Goal: Task Accomplishment & Management: Use online tool/utility

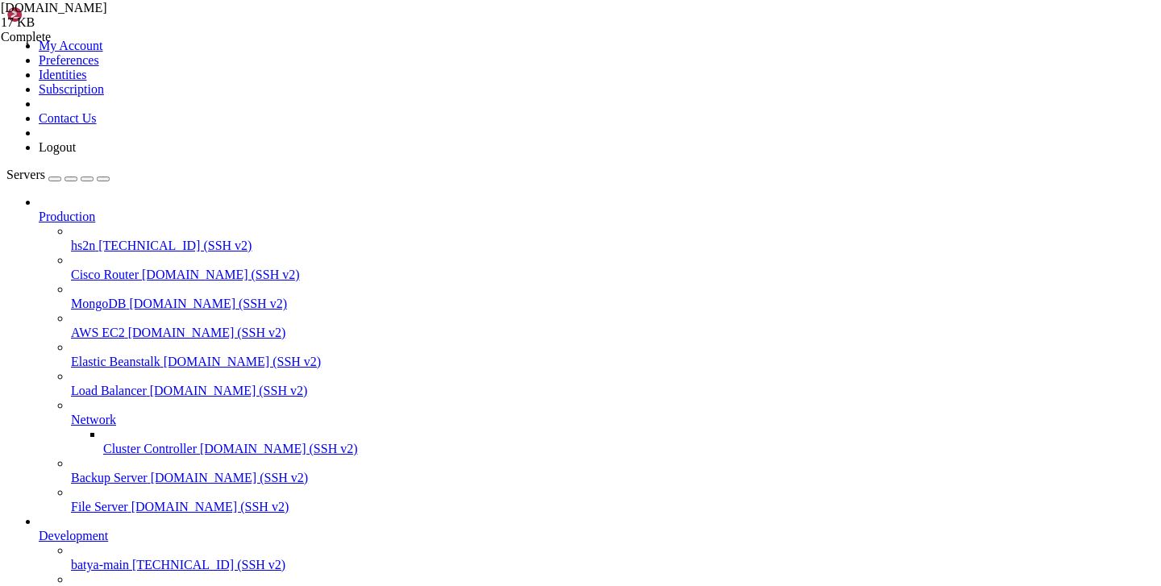
scroll to position [5577, 0]
click at [132, 558] on span "[TECHNICAL_ID] (SSH v2)" at bounding box center [208, 565] width 153 height 14
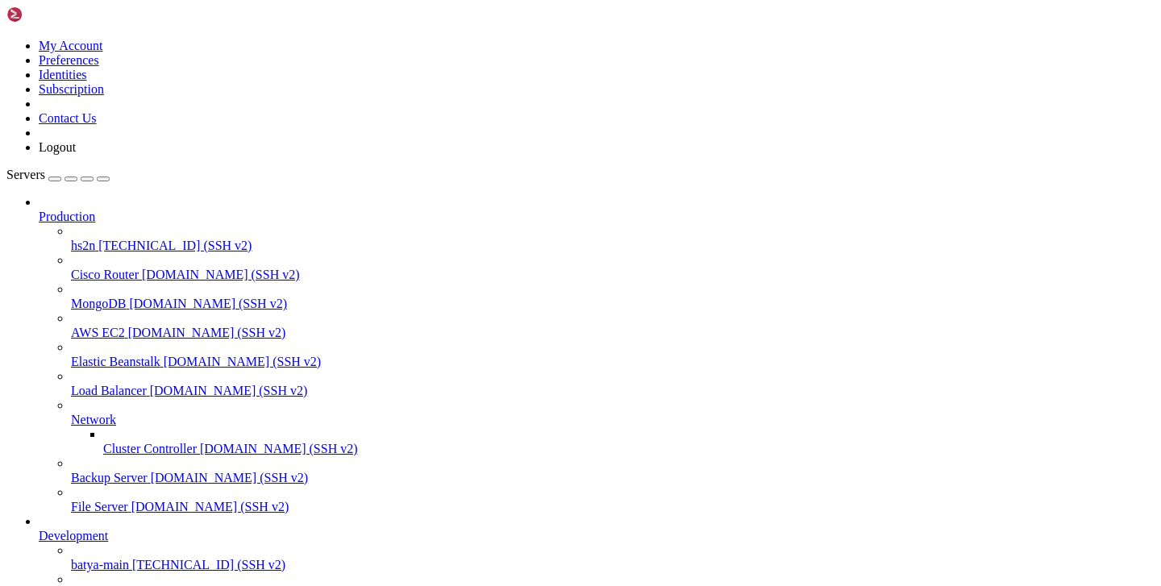
click at [132, 558] on span "[TECHNICAL_ID] (SSH v2)" at bounding box center [208, 565] width 153 height 14
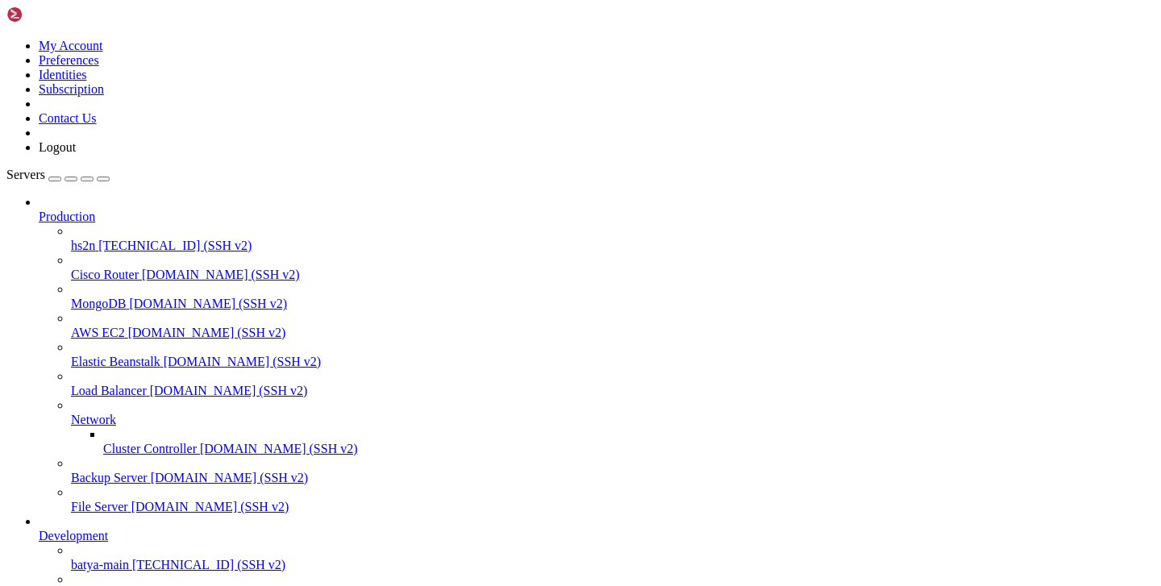
type input "/var/service/batya_vpn_bot"
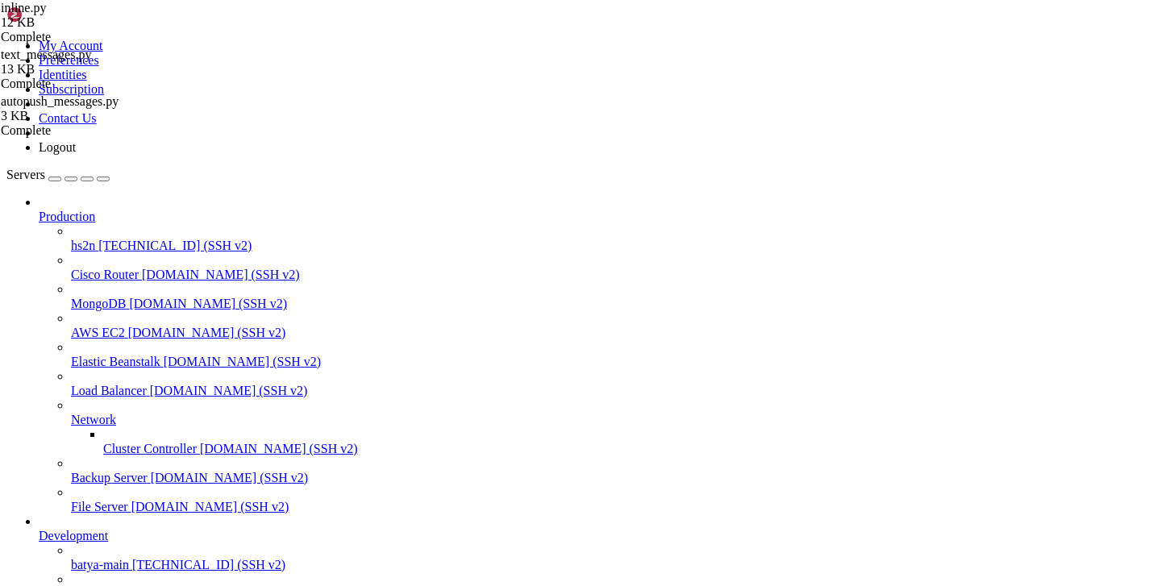
scroll to position [590, 0]
